Goal: Task Accomplishment & Management: Manage account settings

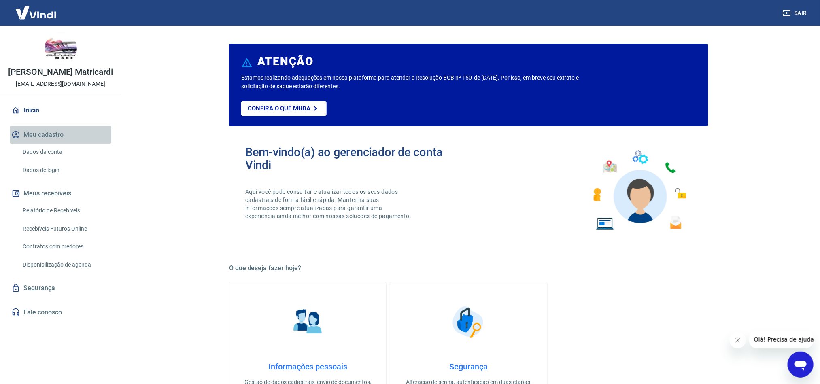
click at [58, 144] on button "Meu cadastro" at bounding box center [61, 135] width 102 height 18
click at [55, 158] on link "Dados da conta" at bounding box center [65, 152] width 92 height 17
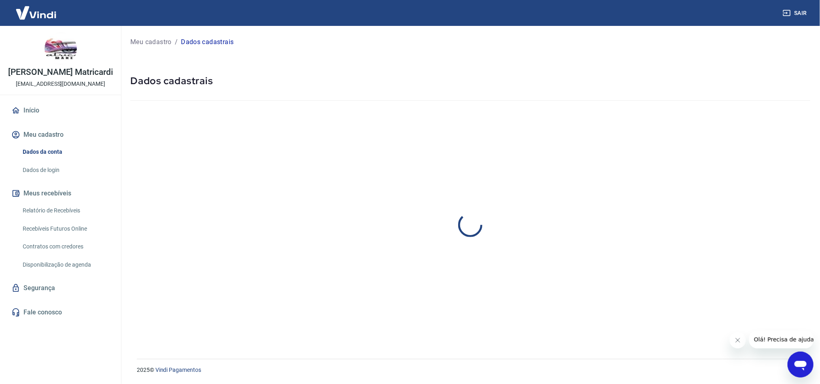
select select "SP"
select select "business"
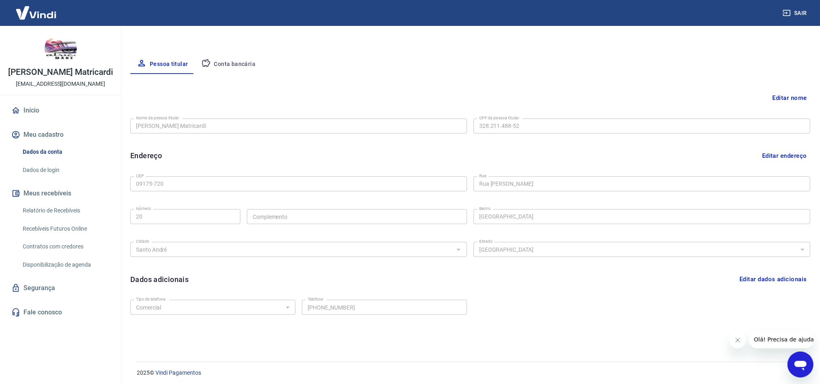
scroll to position [134, 0]
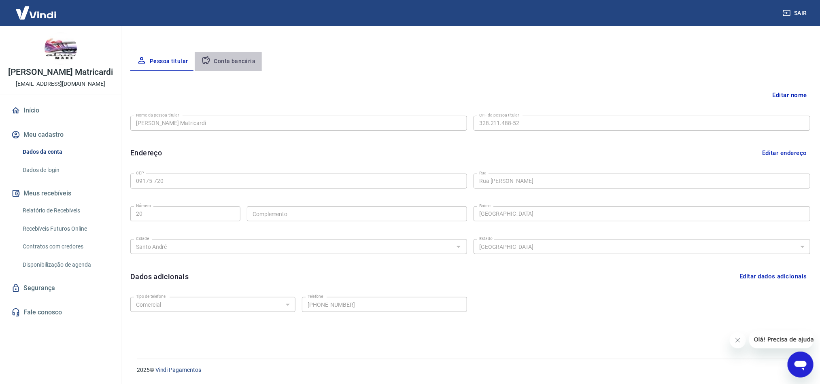
click at [226, 65] on button "Conta bancária" at bounding box center [229, 61] width 68 height 19
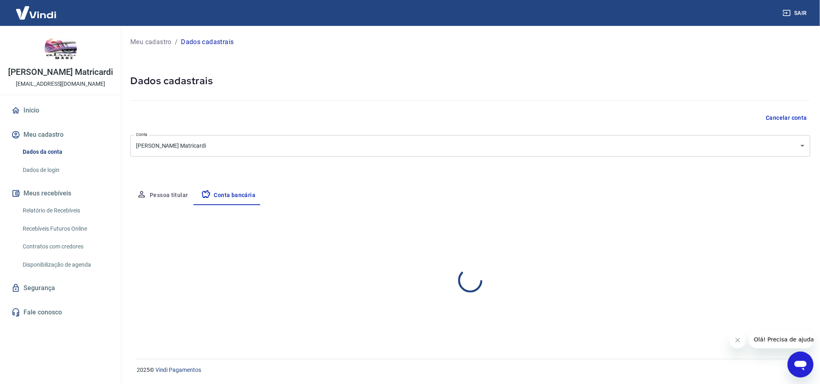
scroll to position [0, 0]
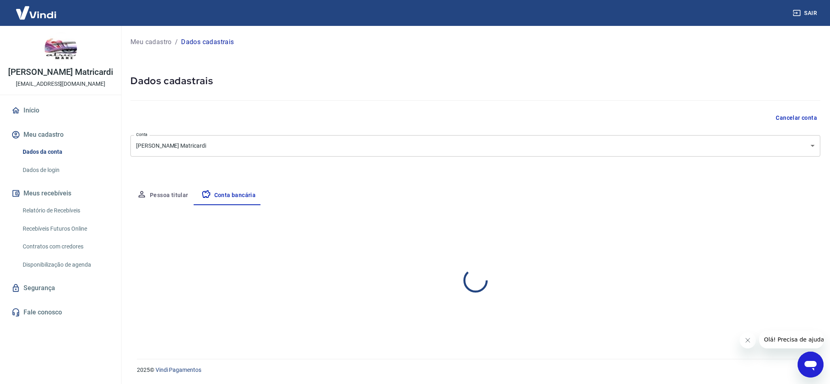
select select "1"
click at [63, 179] on link "Dados de login" at bounding box center [65, 170] width 92 height 17
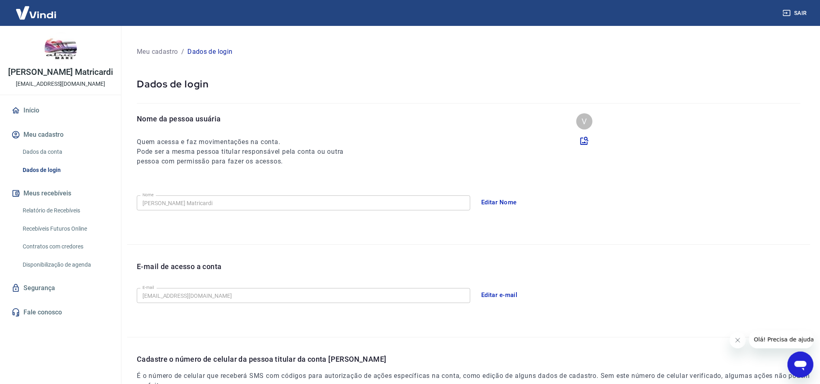
click at [60, 219] on link "Relatório de Recebíveis" at bounding box center [65, 210] width 92 height 17
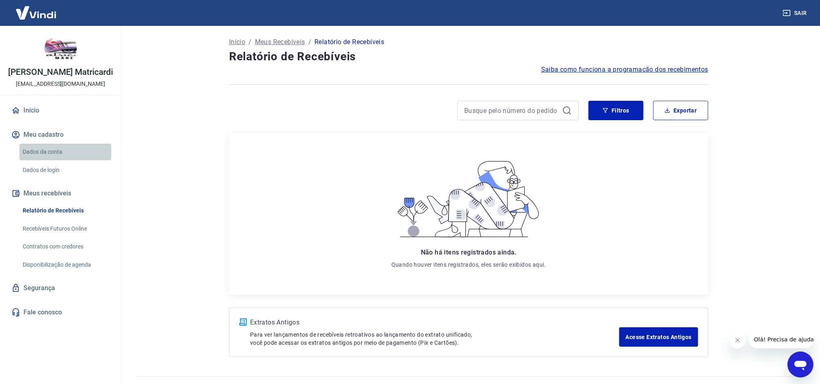
click at [43, 160] on link "Dados da conta" at bounding box center [65, 152] width 92 height 17
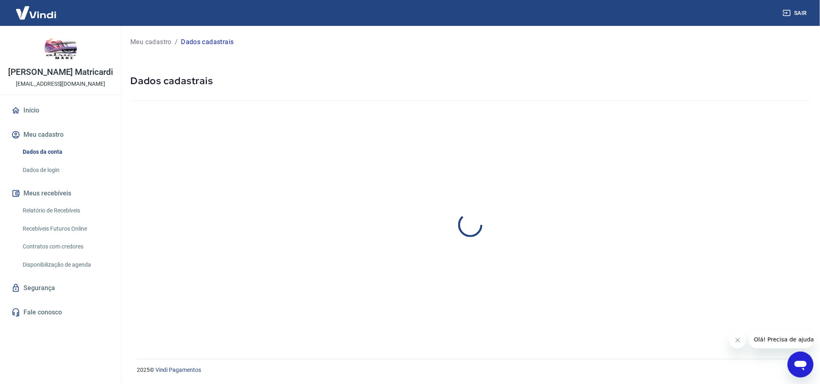
select select "SP"
select select "business"
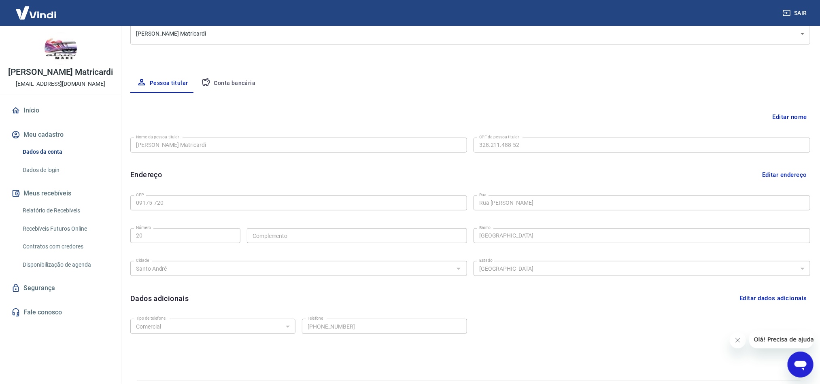
scroll to position [121, 0]
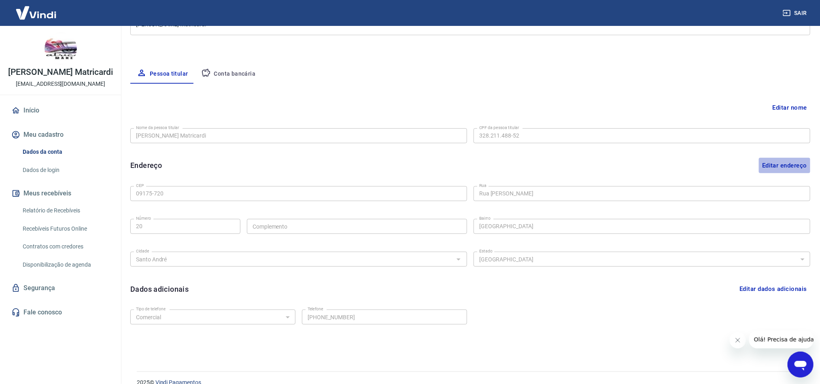
click at [799, 166] on button "Editar endereço" at bounding box center [784, 165] width 51 height 15
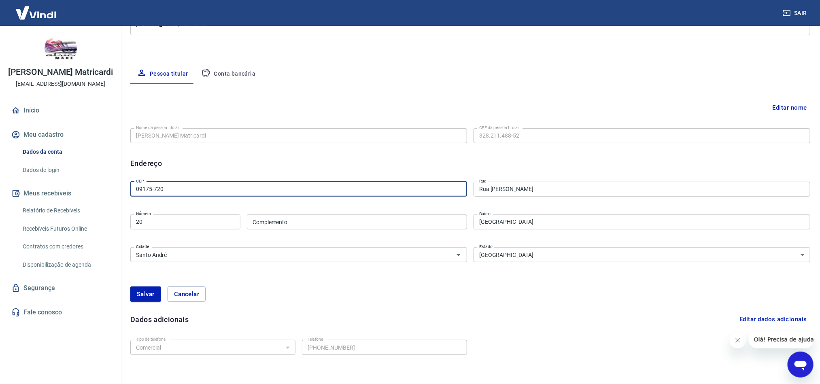
drag, startPoint x: 203, startPoint y: 187, endPoint x: 109, endPoint y: 191, distance: 93.6
click at [109, 191] on div "Sair [PERSON_NAME] Matricardi [EMAIL_ADDRESS][DOMAIN_NAME] Início Meu cadastro …" at bounding box center [410, 71] width 820 height 384
type input "12308-010"
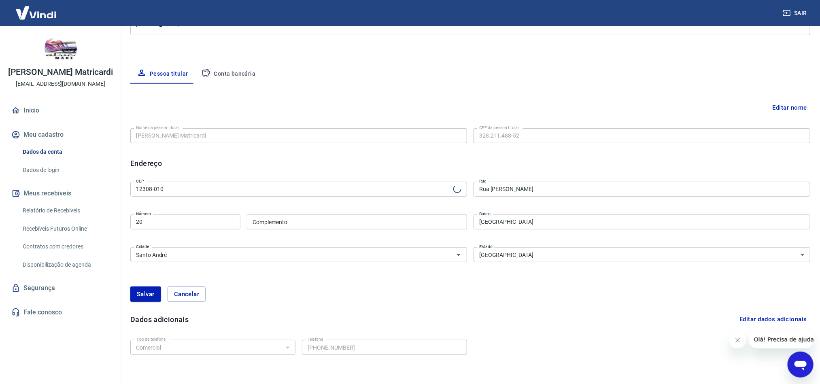
click at [196, 176] on div "Editar nome Nome da pessoa titular [PERSON_NAME] Matricardi Nome da pessoa titu…" at bounding box center [470, 233] width 680 height 299
type input "[GEOGRAPHIC_DATA][PERSON_NAME]"
type input "Centro"
type input "Jacareí"
click at [164, 220] on input "20" at bounding box center [185, 222] width 110 height 15
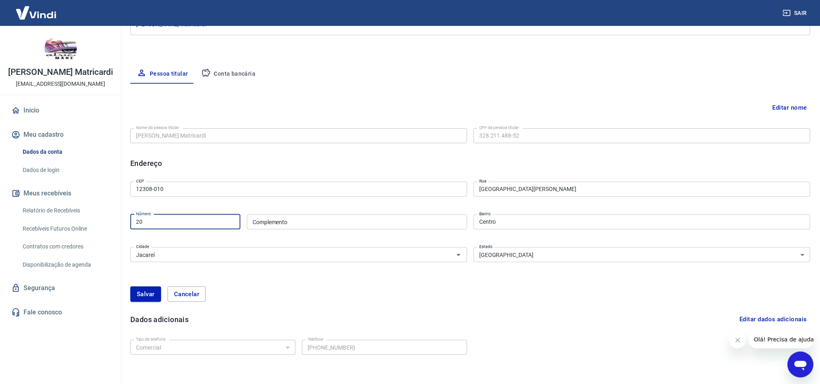
type input "2"
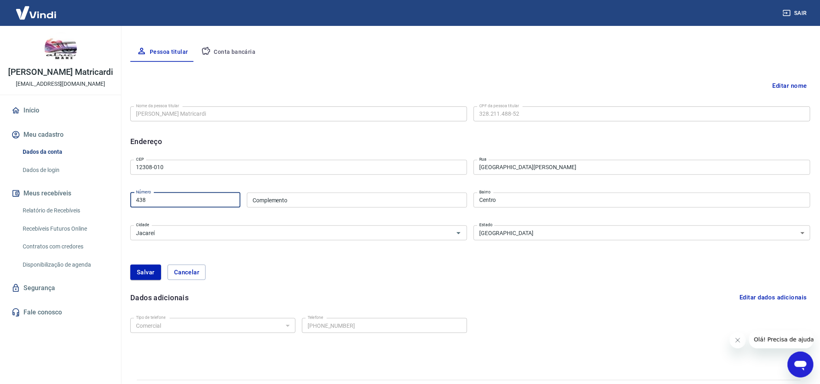
scroll to position [164, 0]
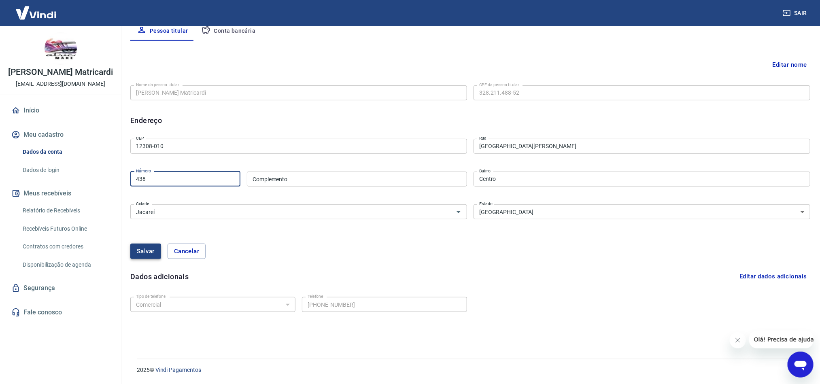
type input "438"
click at [141, 253] on button "Salvar" at bounding box center [145, 251] width 31 height 15
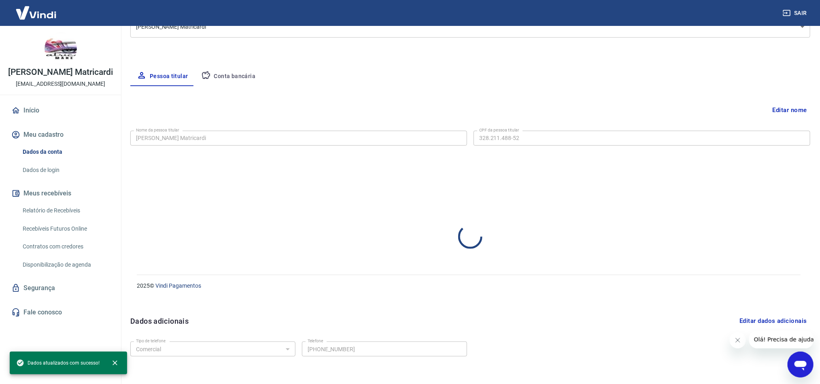
scroll to position [134, 0]
select select "SP"
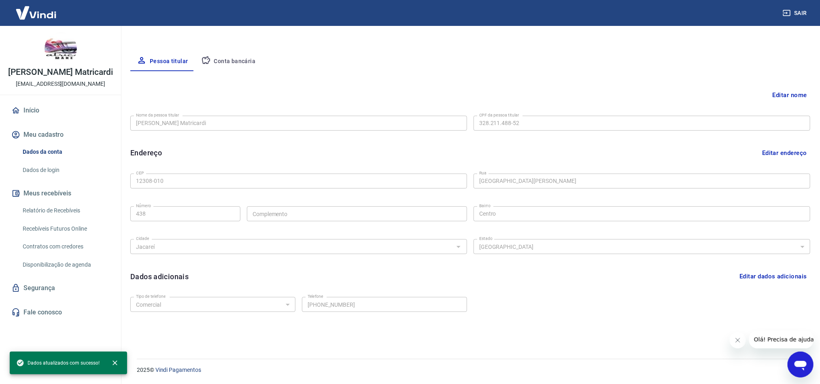
click at [751, 276] on button "Editar dados adicionais" at bounding box center [774, 276] width 74 height 15
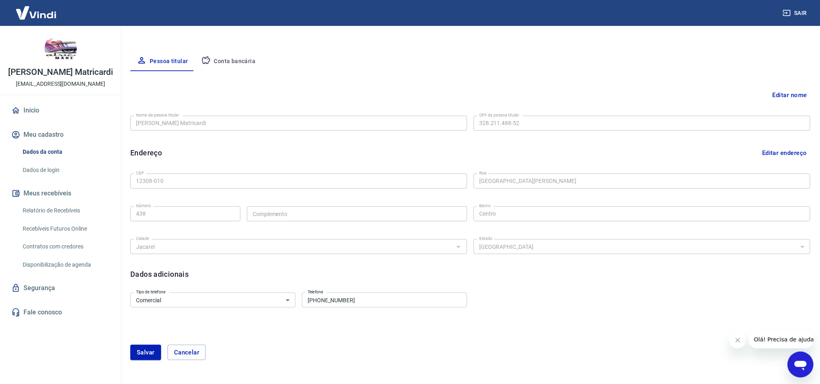
click at [404, 310] on div "Tipo de telefone Residencial Comercial Tipo de telefone Telefone [PHONE_NUMBER]…" at bounding box center [470, 306] width 680 height 33
click at [402, 303] on input "[PHONE_NUMBER]" at bounding box center [384, 300] width 165 height 15
type input "[PHONE_NUMBER]"
click at [138, 350] on button "Salvar" at bounding box center [145, 352] width 31 height 15
select select "business"
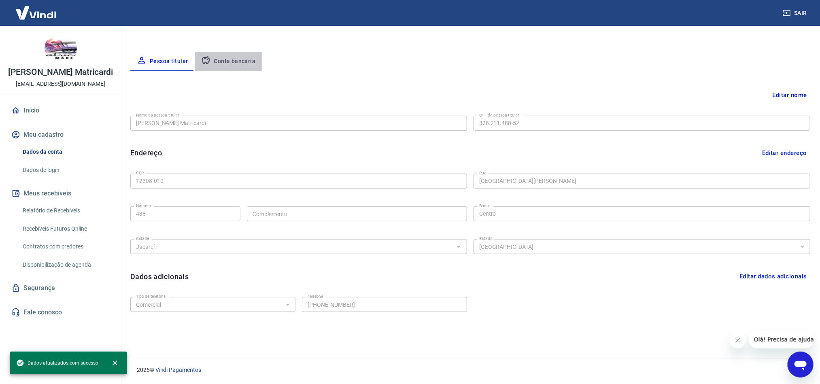
click at [234, 61] on button "Conta bancária" at bounding box center [229, 61] width 68 height 19
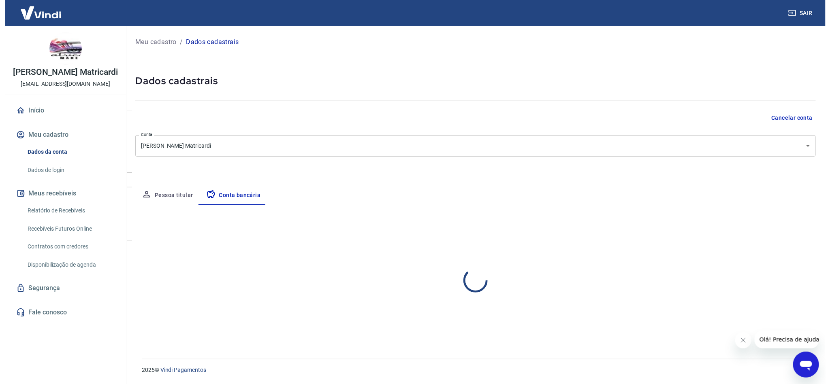
scroll to position [0, 0]
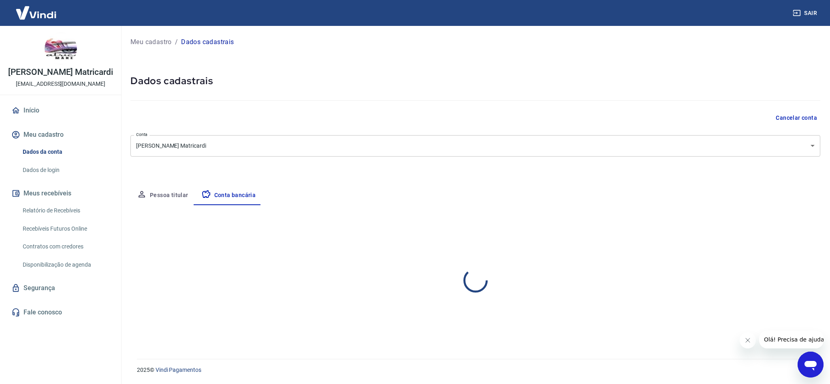
select select "1"
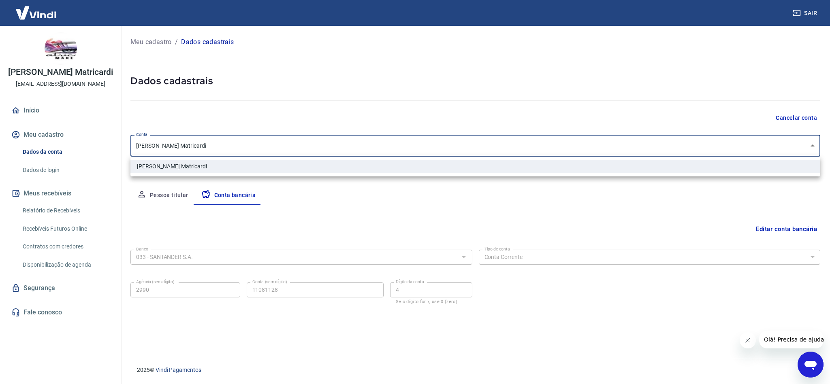
click at [236, 149] on body "Sair [PERSON_NAME] Matricardi [EMAIL_ADDRESS][DOMAIN_NAME] Início Meu cadastro …" at bounding box center [415, 192] width 830 height 384
click at [236, 149] on div at bounding box center [415, 192] width 830 height 384
click at [226, 151] on body "Sair [PERSON_NAME] Matricardi [EMAIL_ADDRESS][DOMAIN_NAME] Início Meu cadastro …" at bounding box center [415, 192] width 830 height 384
click at [226, 151] on div at bounding box center [415, 192] width 830 height 384
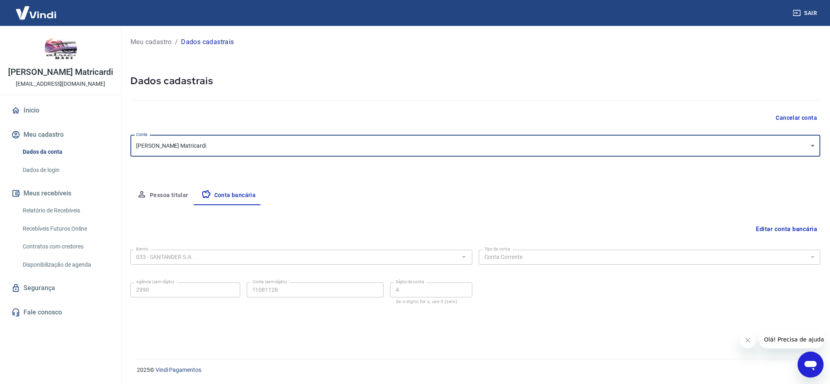
click at [810, 359] on icon "Abrir janela de mensagens" at bounding box center [810, 365] width 15 height 15
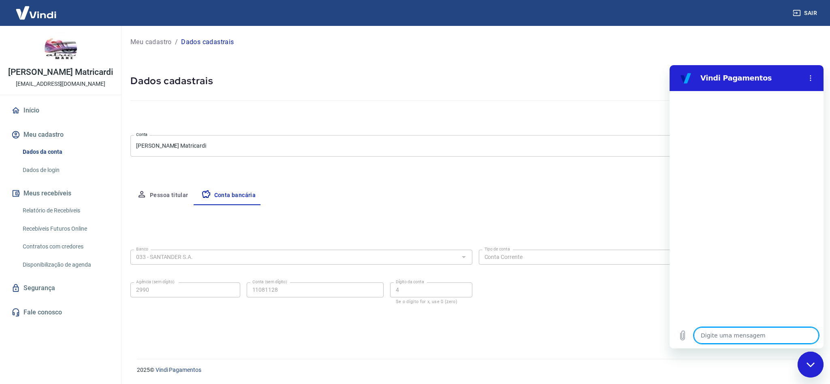
type textarea "x"
click at [752, 340] on textarea at bounding box center [756, 336] width 125 height 16
type textarea "b"
type textarea "x"
type textarea "bo"
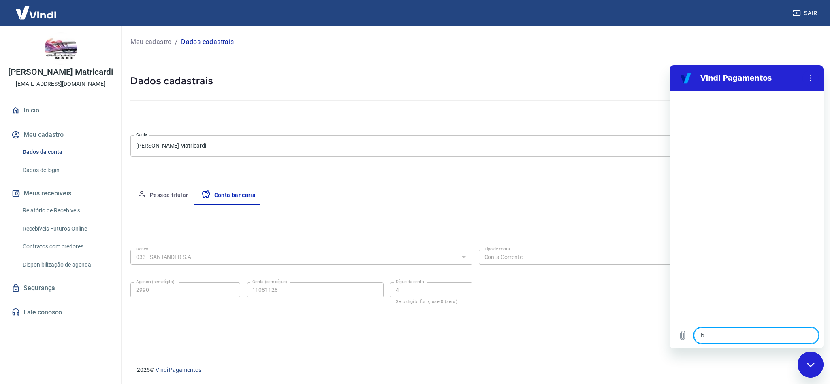
type textarea "x"
type textarea "bom"
type textarea "x"
type textarea "bom"
type textarea "x"
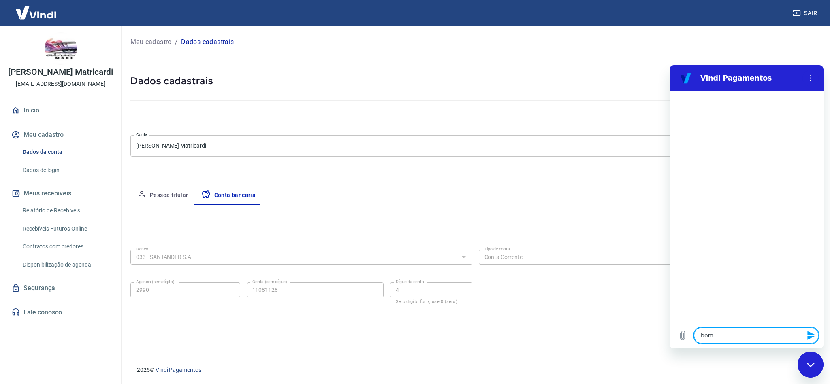
type textarea "bom d"
type textarea "x"
type textarea "bom di"
type textarea "x"
type textarea "bom dia"
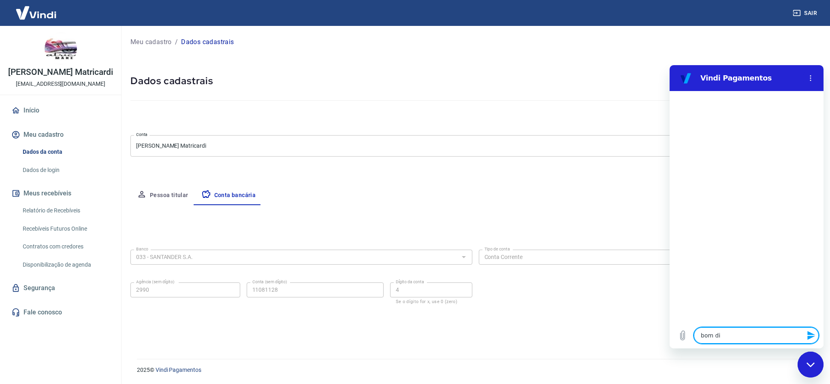
type textarea "x"
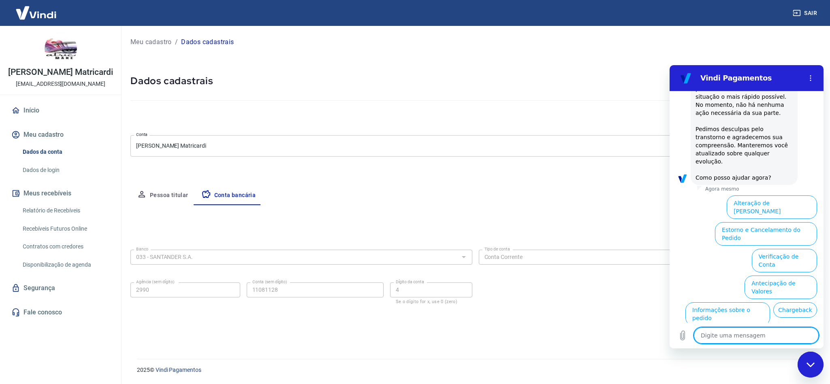
scroll to position [202, 0]
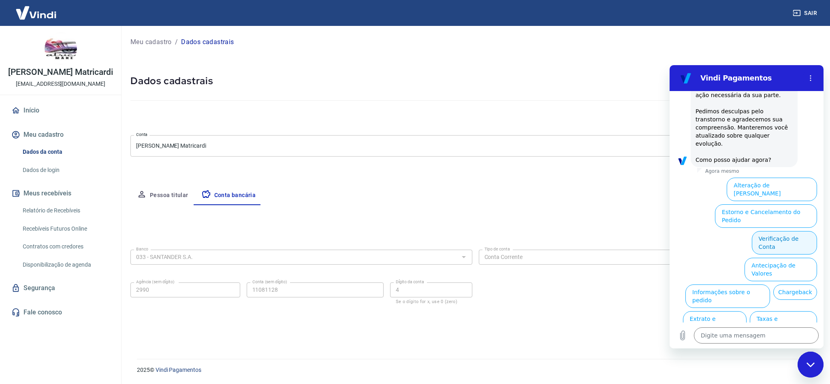
click at [771, 231] on button "Verificação de Conta" at bounding box center [784, 242] width 65 height 23
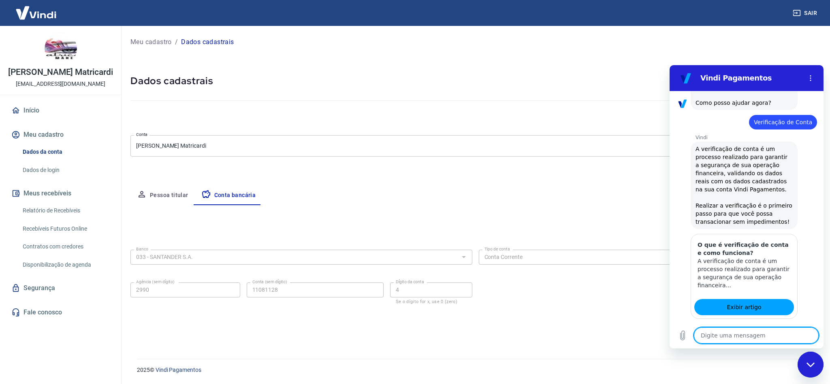
scroll to position [279, 0]
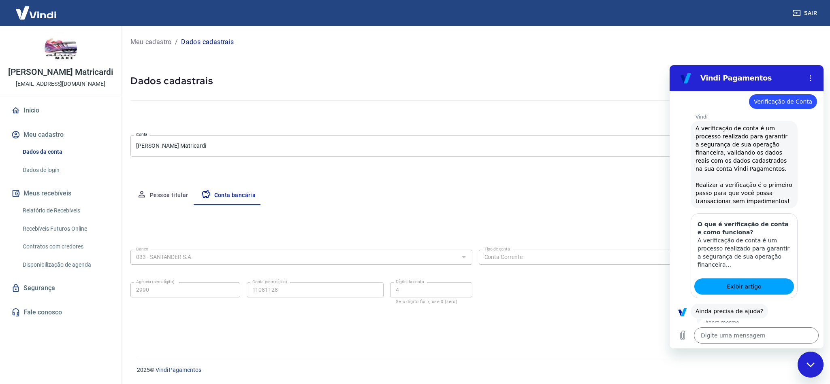
click at [765, 329] on button "Sim" at bounding box center [776, 336] width 23 height 15
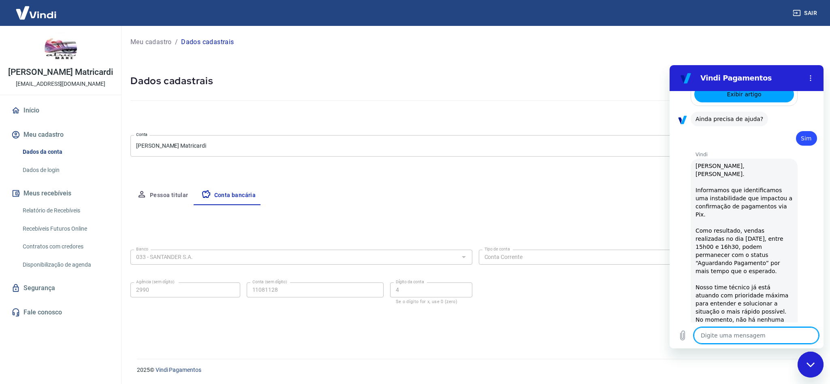
type textarea "x"
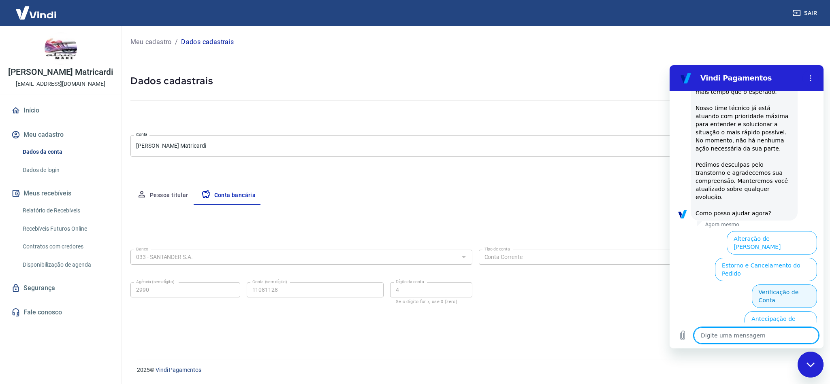
scroll to position [680, 0]
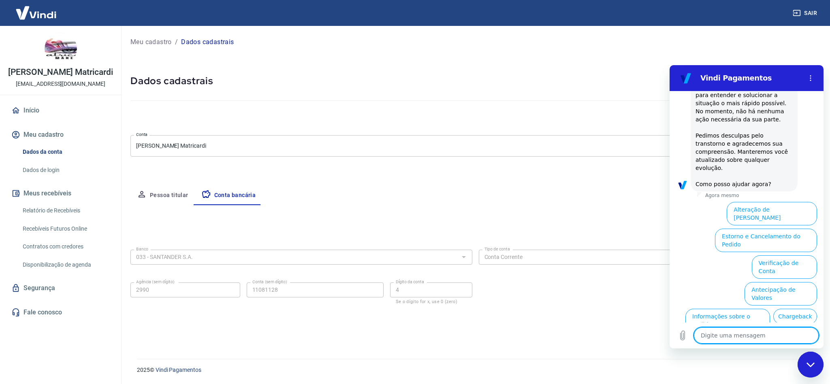
click at [780, 334] on textarea at bounding box center [756, 336] width 125 height 16
type textarea "a"
type textarea "x"
type textarea "at"
type textarea "x"
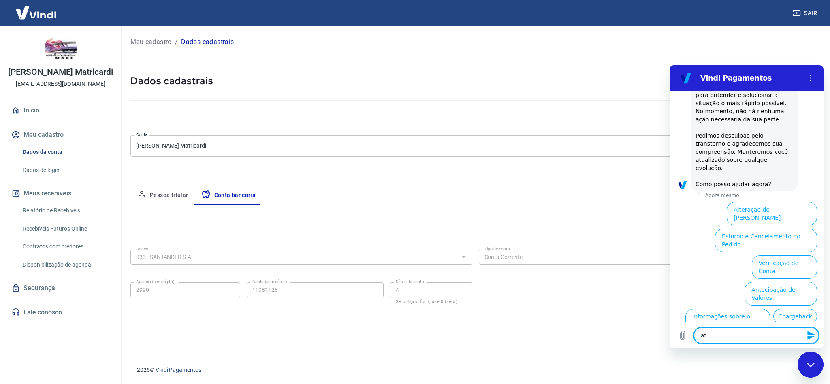
type textarea "ate"
type textarea "x"
type textarea "aten"
type textarea "x"
type textarea "atend"
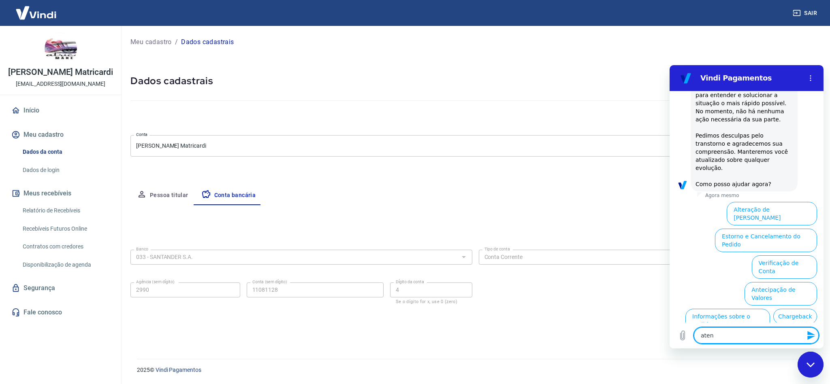
type textarea "x"
type textarea "atende"
type textarea "x"
type textarea "atenden"
type textarea "x"
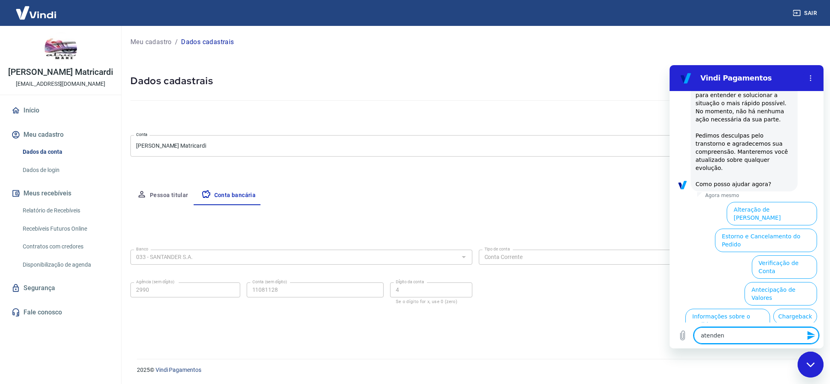
type textarea "atendent"
type textarea "x"
type textarea "atendente"
type textarea "x"
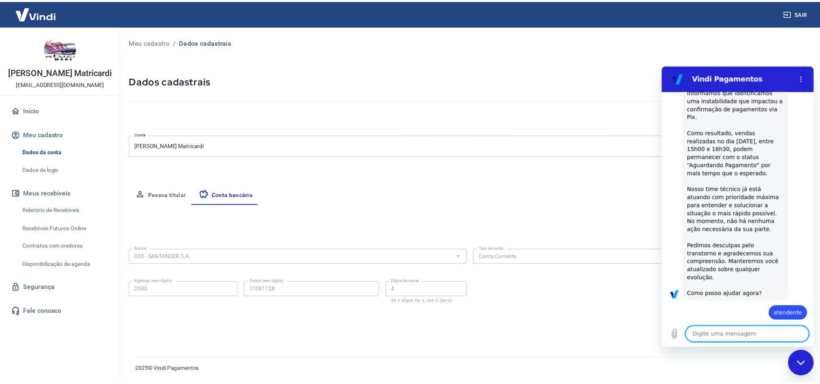
scroll to position [571, 0]
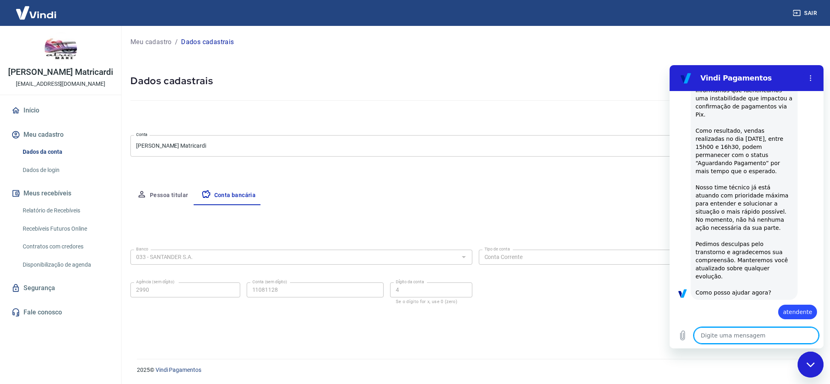
drag, startPoint x: 754, startPoint y: 332, endPoint x: 1112, endPoint y: 292, distance: 360.2
click at [754, 332] on textarea at bounding box center [756, 336] width 125 height 16
click at [57, 179] on link "Dados de login" at bounding box center [65, 170] width 92 height 17
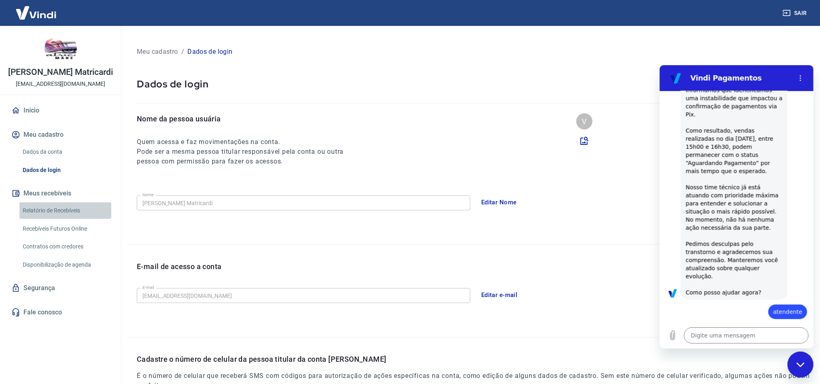
click at [50, 217] on link "Relatório de Recebíveis" at bounding box center [65, 210] width 92 height 17
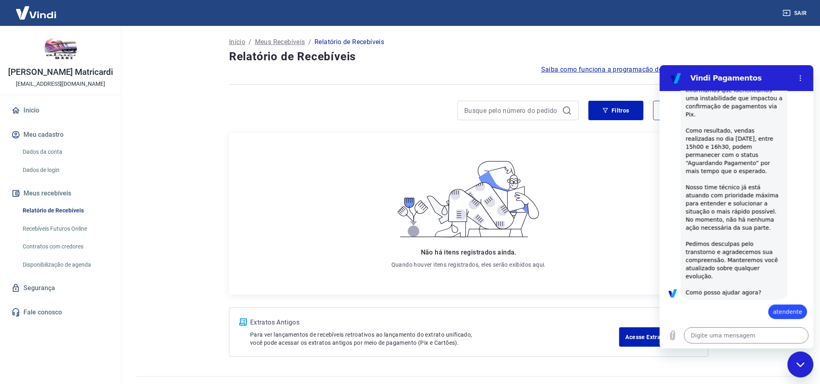
click at [58, 237] on link "Recebíveis Futuros Online" at bounding box center [65, 229] width 92 height 17
type textarea "x"
